Goal: Information Seeking & Learning: Learn about a topic

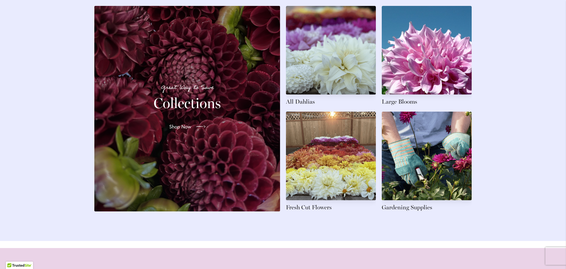
scroll to position [855, 0]
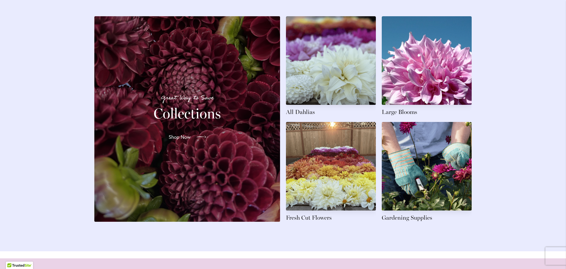
click at [198, 142] on icon at bounding box center [201, 136] width 9 height 9
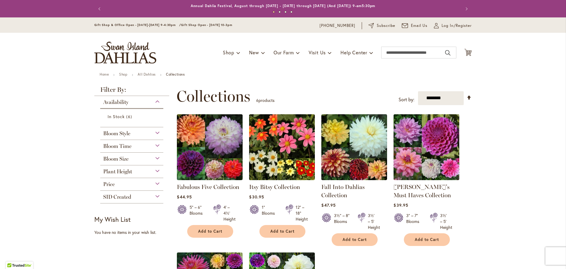
click at [156, 170] on div "Plant Height" at bounding box center [131, 169] width 63 height 9
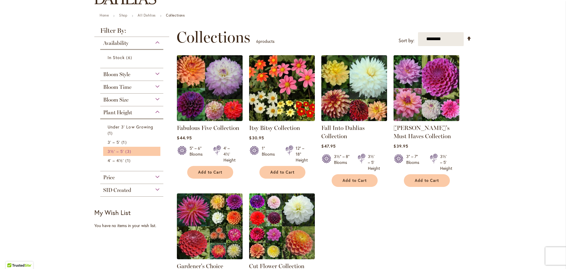
scroll to position [29, 0]
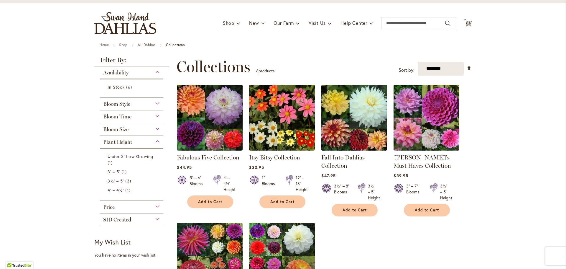
click at [156, 126] on div "Bloom Size" at bounding box center [131, 127] width 63 height 9
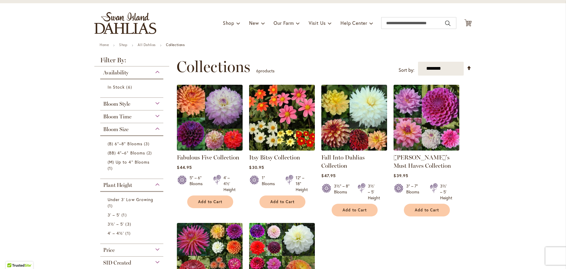
click at [155, 102] on div "Bloom Style" at bounding box center [131, 102] width 63 height 9
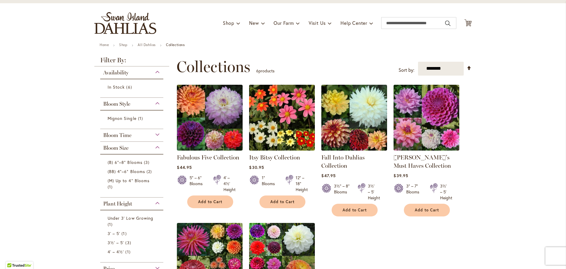
click at [157, 133] on div "Bloom Time" at bounding box center [131, 133] width 63 height 9
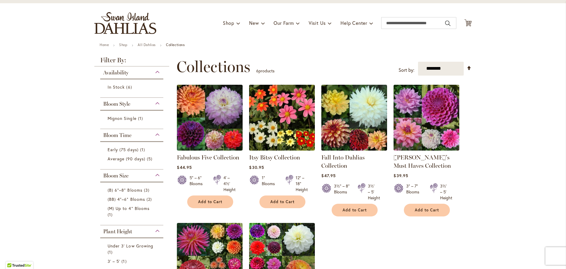
click at [157, 134] on div "Bloom Time" at bounding box center [131, 133] width 63 height 9
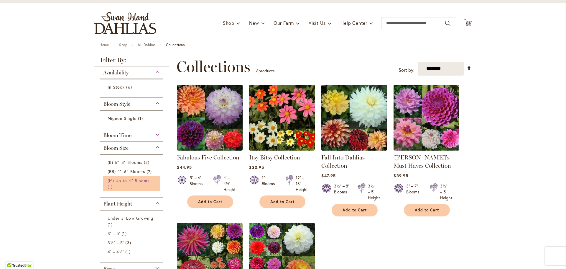
click at [140, 179] on span "(M) Up to 4" Blooms" at bounding box center [129, 180] width 42 height 6
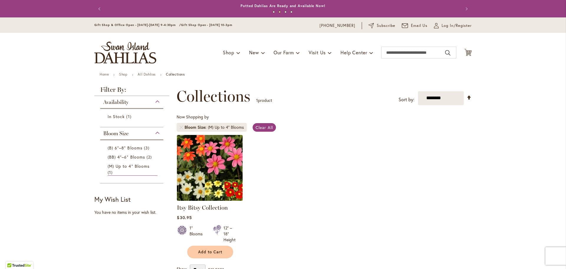
click at [223, 164] on img at bounding box center [209, 167] width 69 height 69
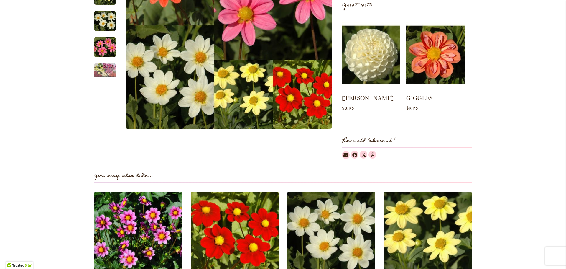
scroll to position [413, 0]
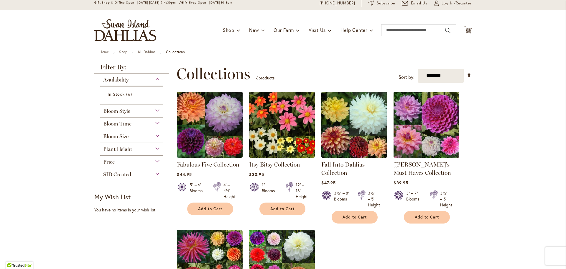
scroll to position [118, 0]
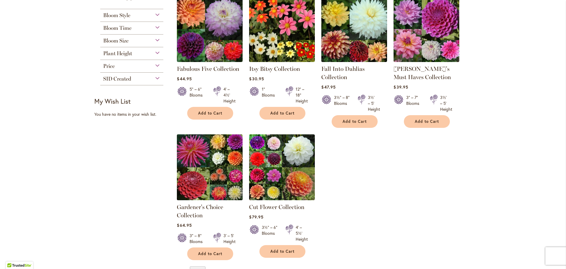
click at [189, 148] on img at bounding box center [209, 166] width 69 height 69
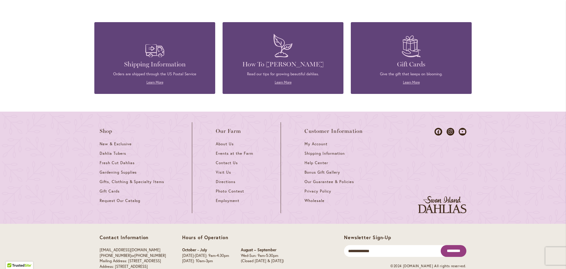
scroll to position [980, 0]
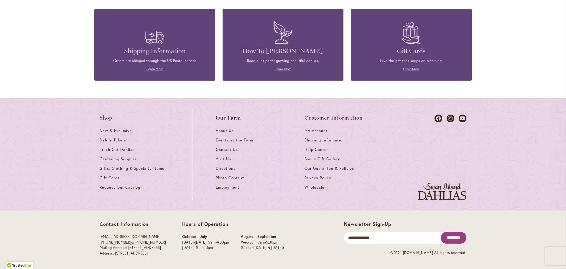
click at [271, 45] on img at bounding box center [283, 32] width 25 height 29
click at [282, 70] on link "Learn More" at bounding box center [283, 69] width 17 height 4
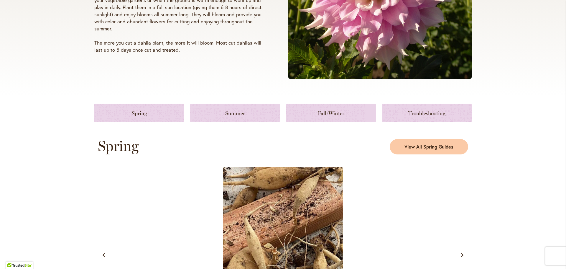
scroll to position [177, 0]
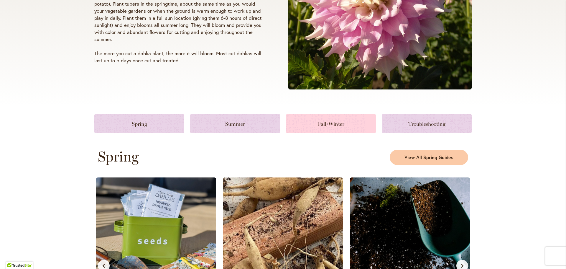
click at [308, 123] on link at bounding box center [331, 123] width 90 height 19
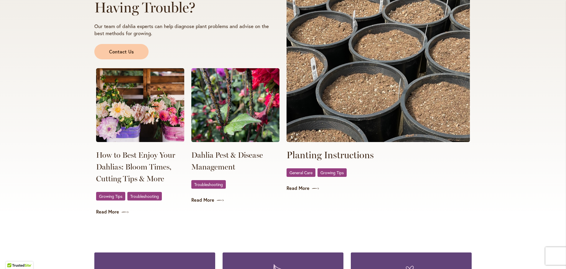
scroll to position [1055, 0]
